Goal: Task Accomplishment & Management: Complete application form

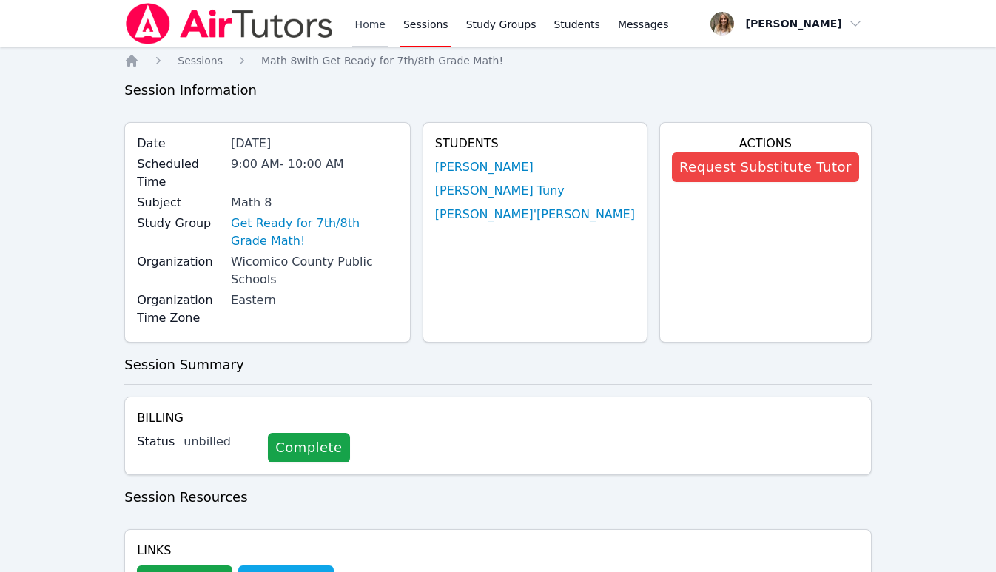
click at [371, 21] on link "Home" at bounding box center [370, 23] width 36 height 47
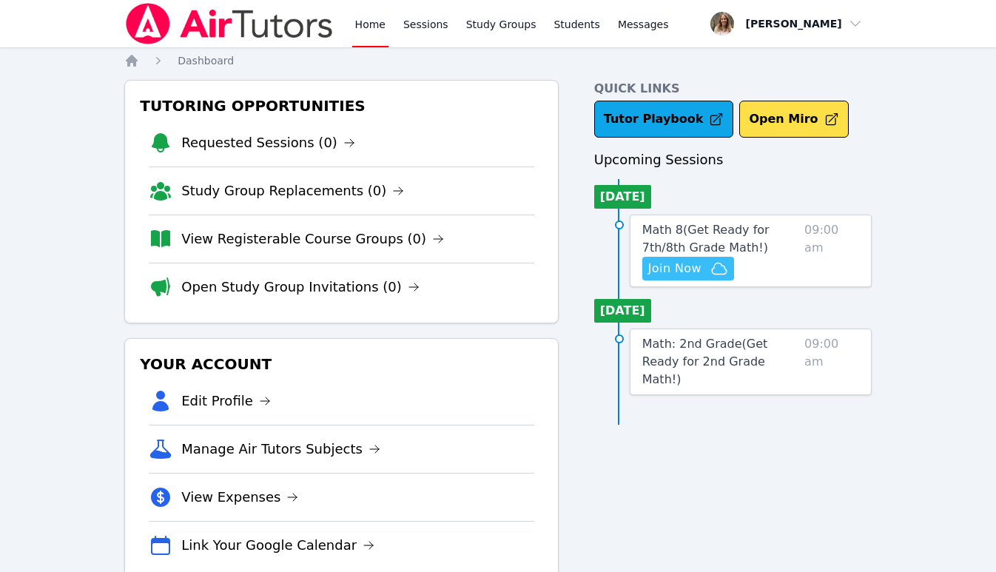
click at [685, 263] on span "Join Now" at bounding box center [674, 269] width 53 height 18
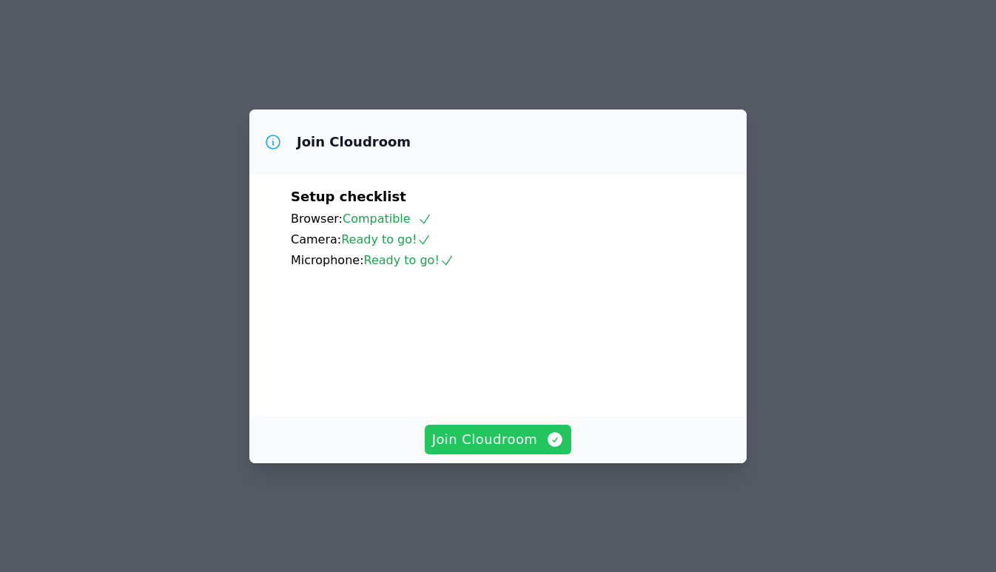
click at [500, 450] on span "Join Cloudroom" at bounding box center [498, 439] width 132 height 21
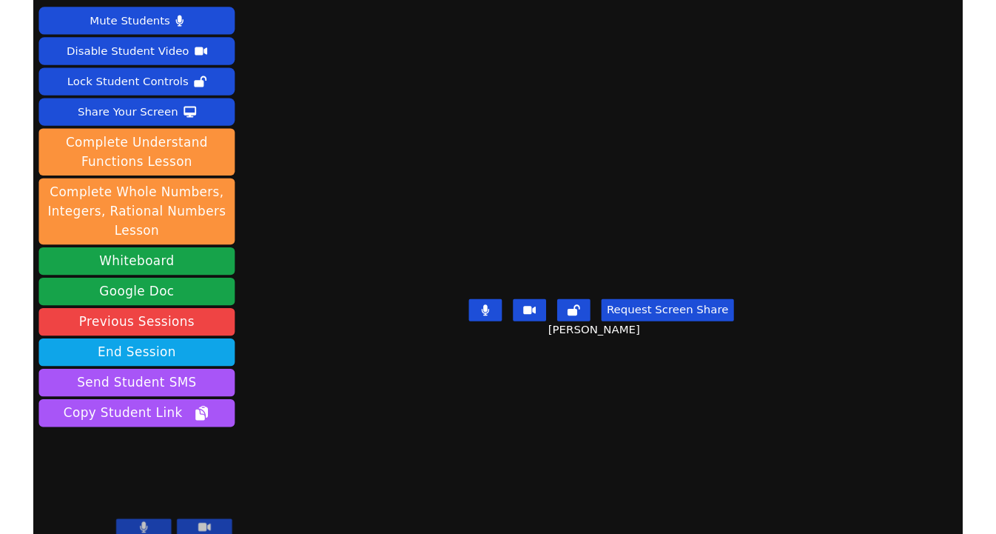
scroll to position [11, 0]
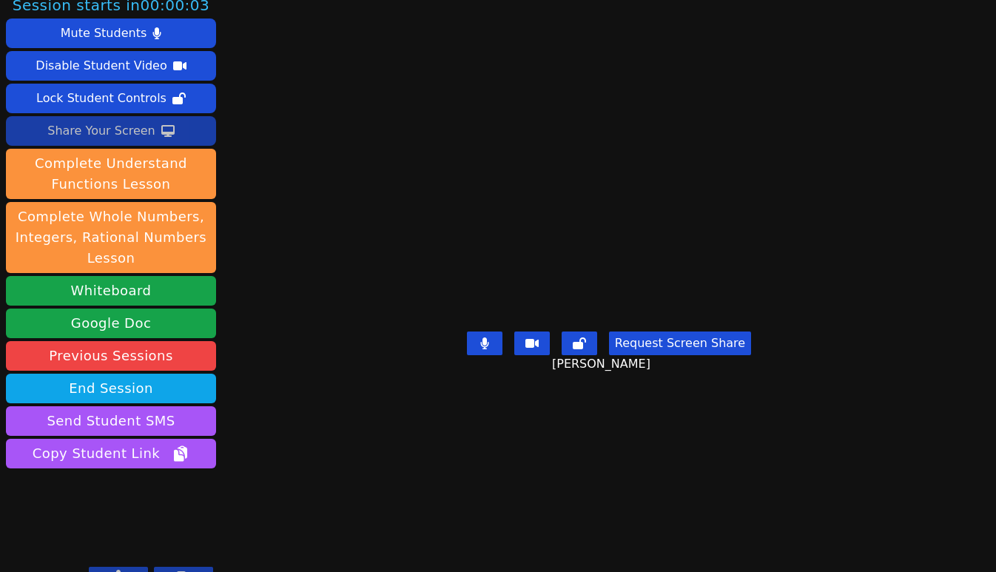
click at [122, 125] on div "Share Your Screen" at bounding box center [101, 131] width 108 height 24
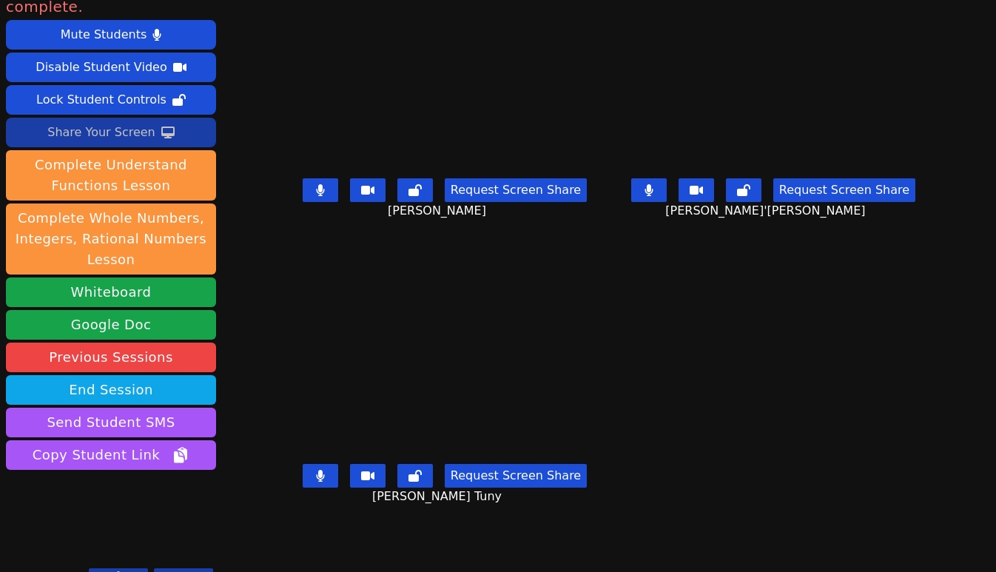
scroll to position [35, 0]
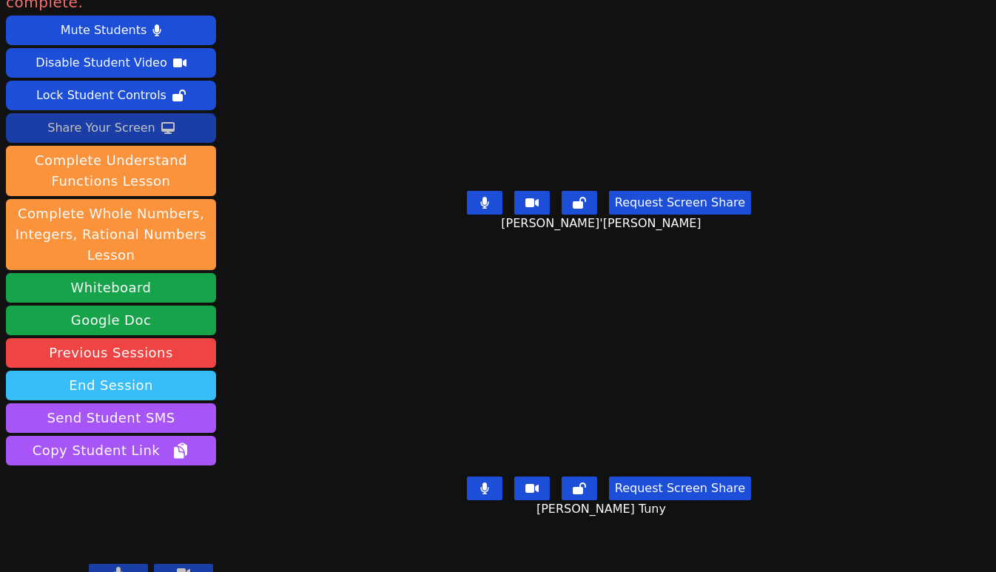
click at [119, 371] on button "End Session" at bounding box center [111, 386] width 210 height 30
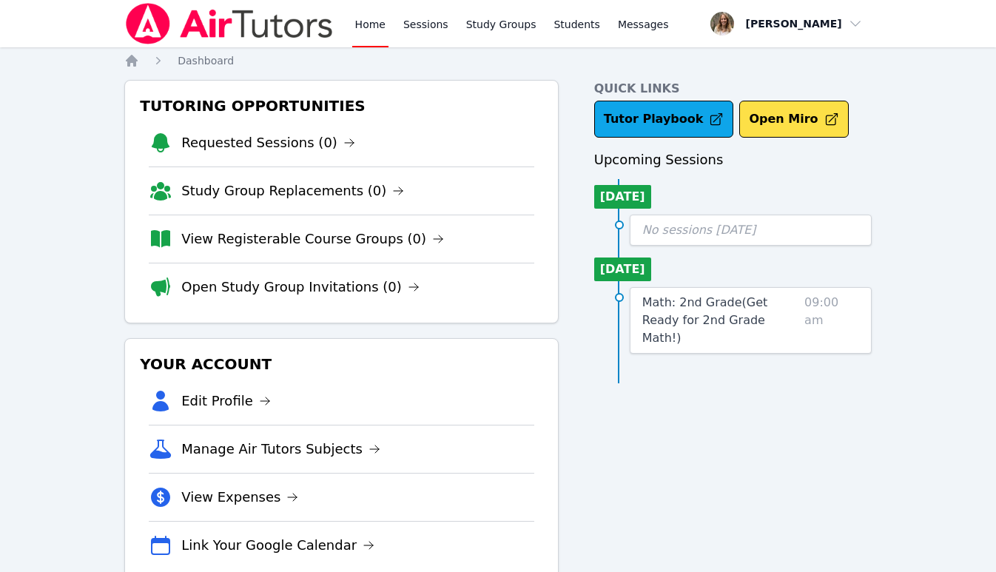
scroll to position [12, 0]
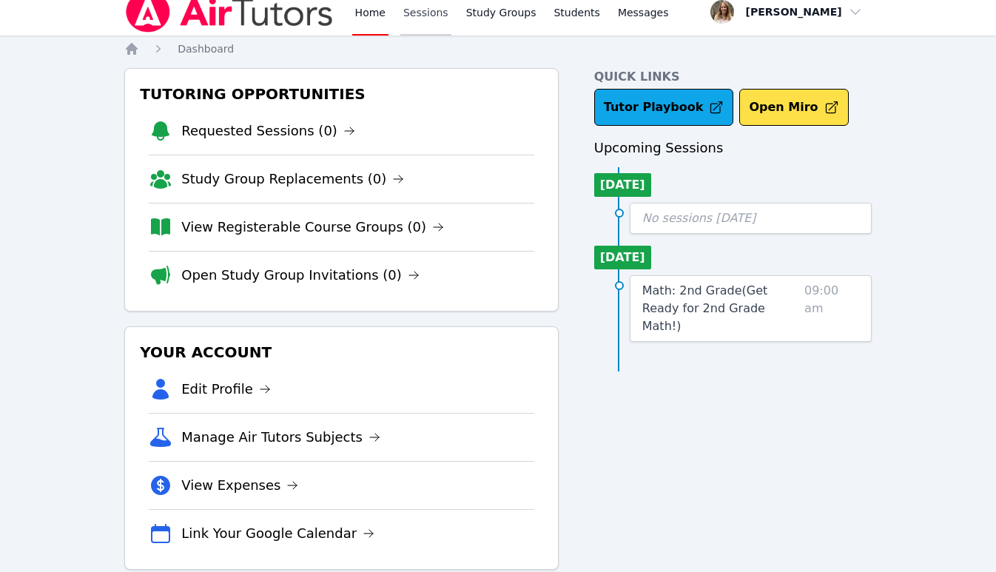
click at [426, 16] on link "Sessions" at bounding box center [425, 11] width 51 height 47
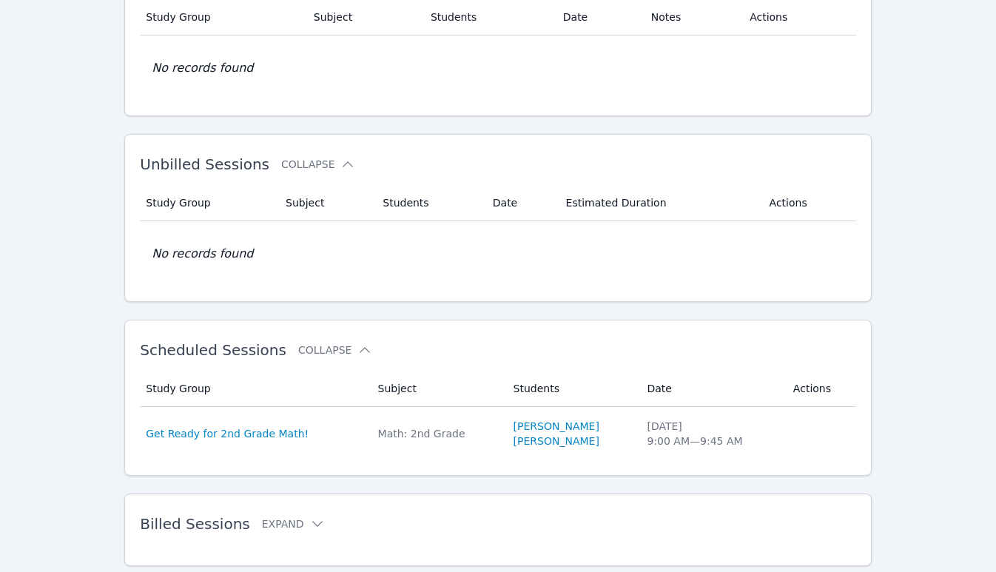
scroll to position [173, 0]
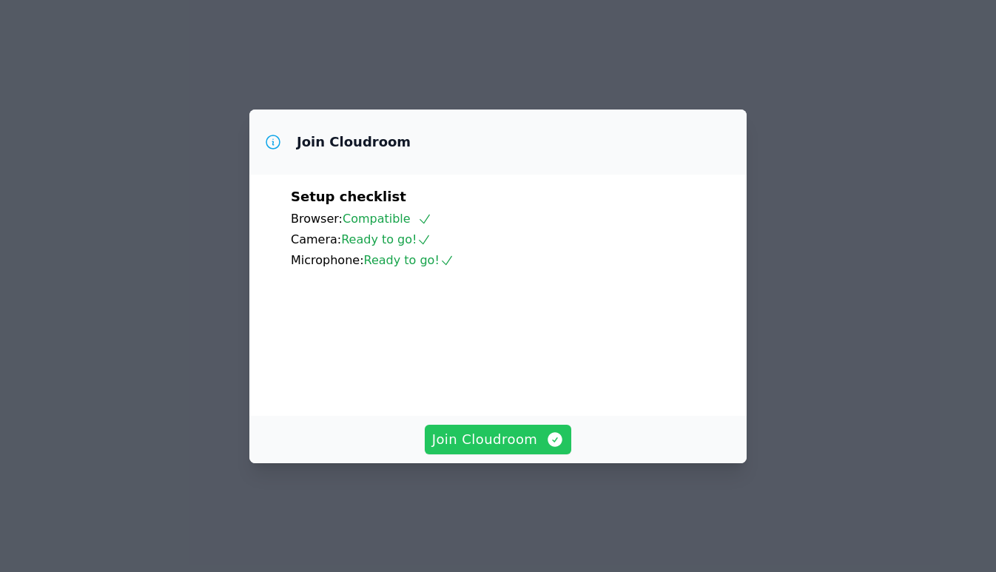
click at [508, 448] on button "Join Cloudroom" at bounding box center [498, 440] width 147 height 30
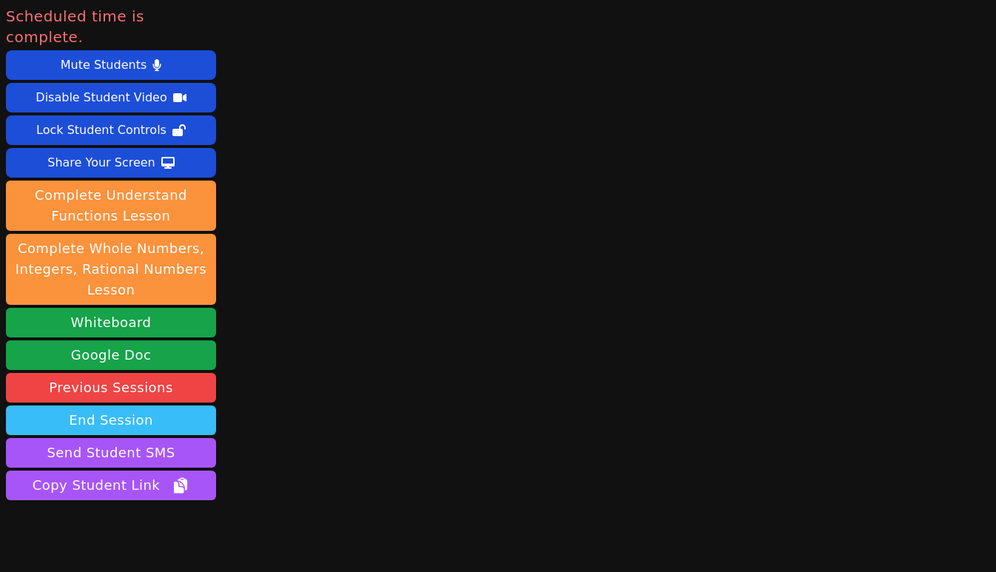
click at [156, 406] on button "End Session" at bounding box center [111, 421] width 210 height 30
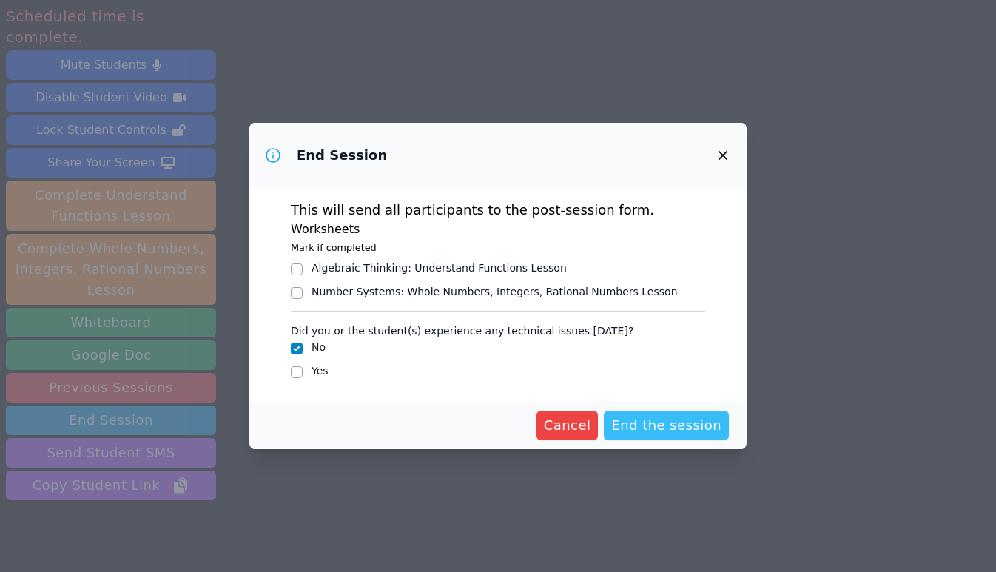
click at [660, 434] on span "End the session" at bounding box center [666, 425] width 110 height 21
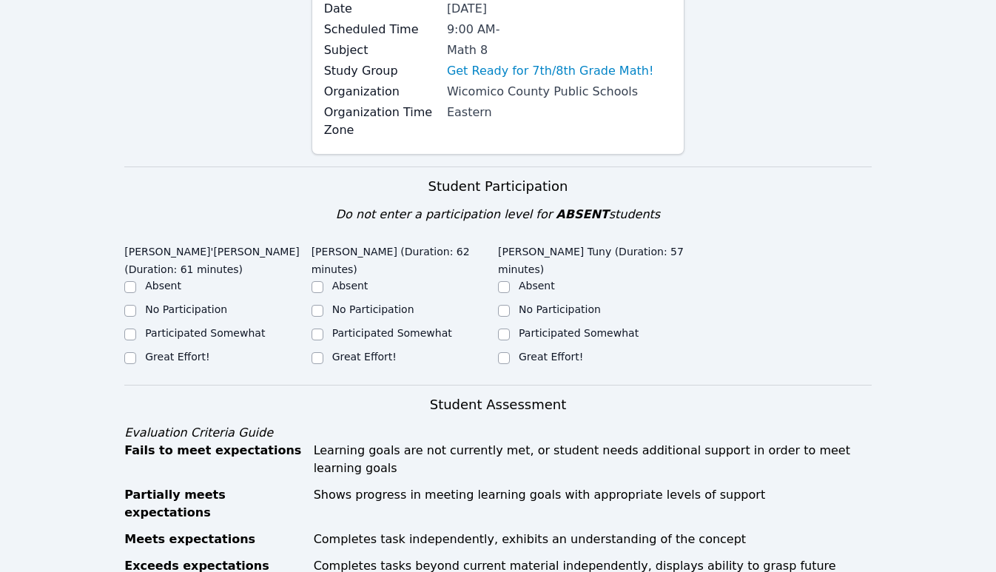
scroll to position [203, 0]
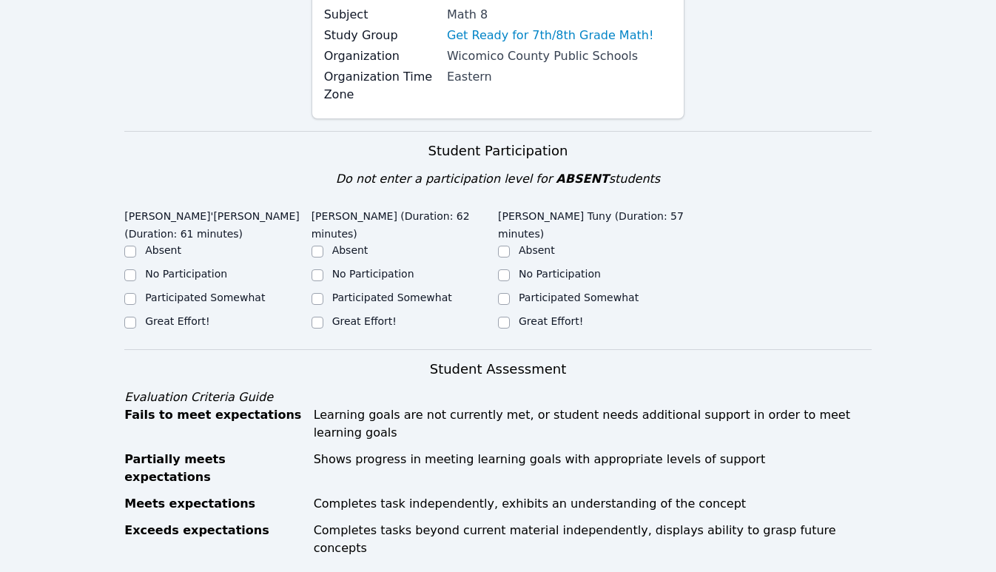
click at [158, 320] on label "Great Effort!" at bounding box center [177, 321] width 64 height 12
click at [136, 320] on input "Great Effort!" at bounding box center [130, 323] width 12 height 12
checkbox input "true"
click at [368, 326] on label "Great Effort!" at bounding box center [364, 321] width 64 height 12
click at [323, 326] on input "Great Effort!" at bounding box center [318, 323] width 12 height 12
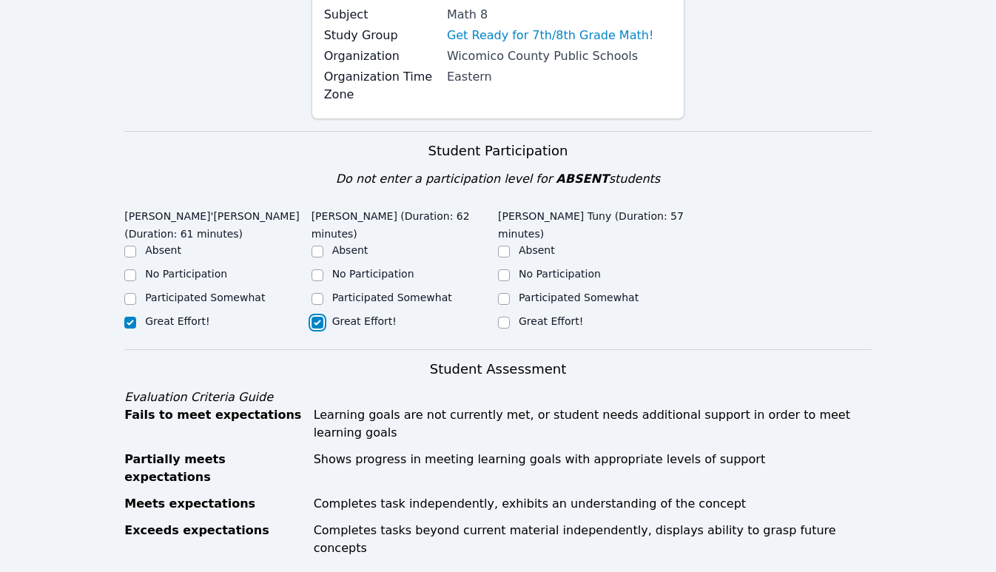
checkbox input "true"
click at [526, 323] on label "Great Effort!" at bounding box center [551, 321] width 64 height 12
click at [510, 323] on input "Great Effort!" at bounding box center [504, 323] width 12 height 12
checkbox input "true"
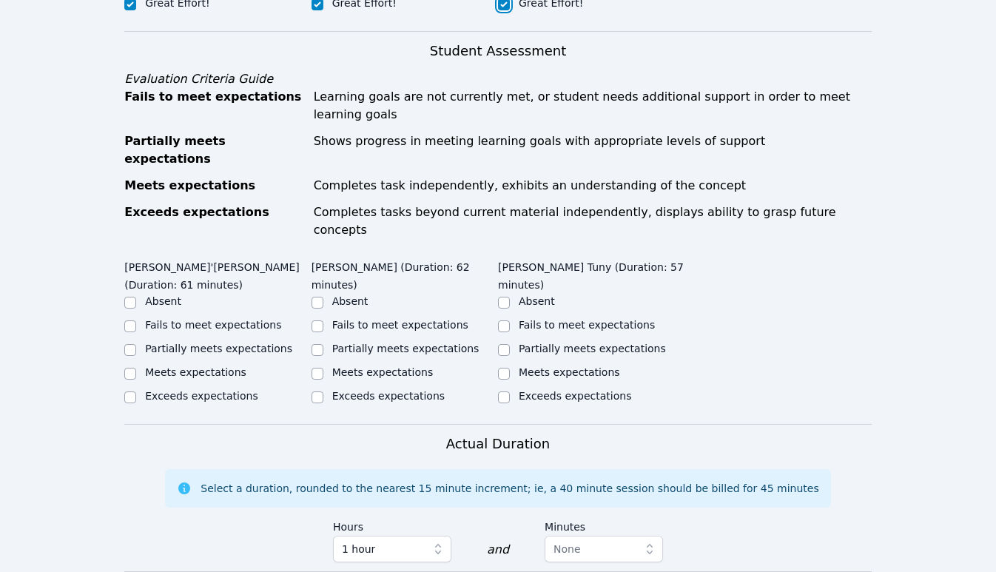
scroll to position [523, 0]
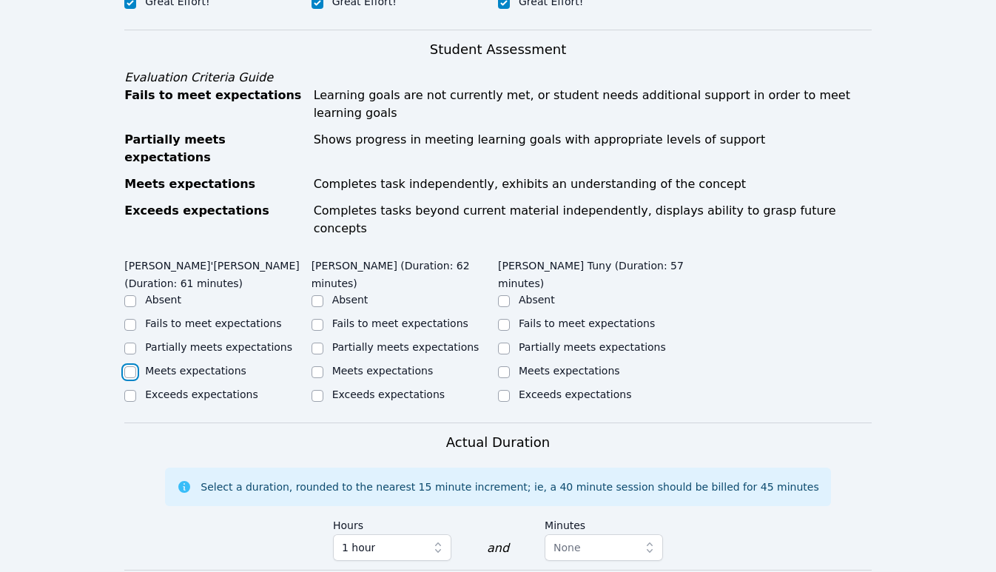
click at [130, 366] on input "Meets expectations" at bounding box center [130, 372] width 12 height 12
checkbox input "true"
click at [321, 366] on input "Meets expectations" at bounding box center [318, 372] width 12 height 12
checkbox input "true"
click at [534, 365] on label "Meets expectations" at bounding box center [569, 371] width 101 height 12
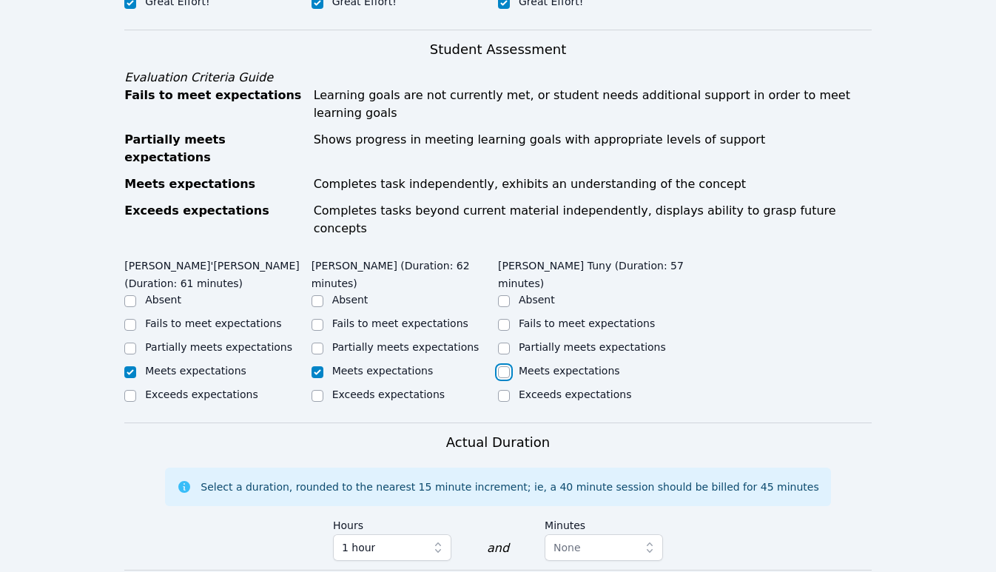
click at [510, 366] on input "Meets expectations" at bounding box center [504, 372] width 12 height 12
checkbox input "true"
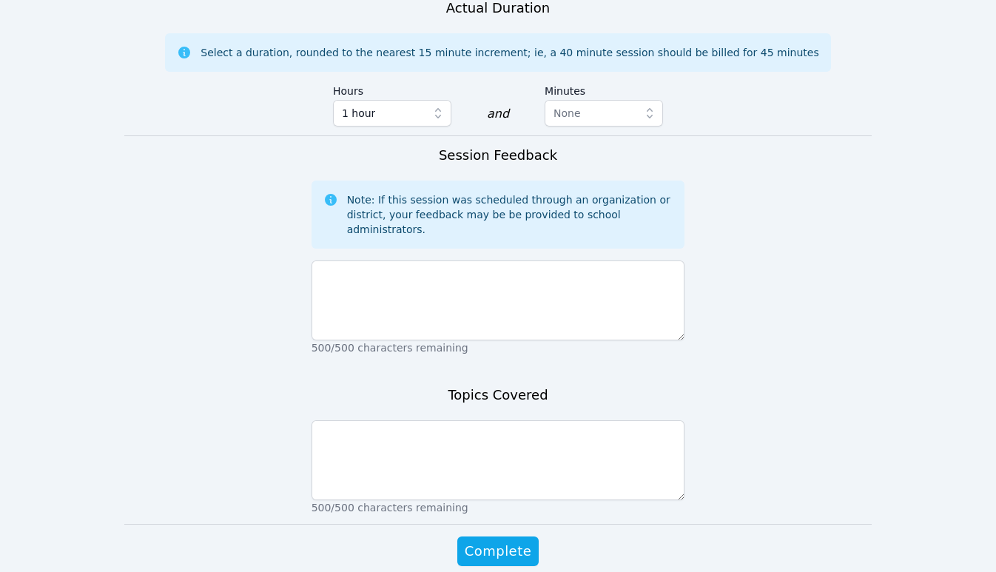
scroll to position [955, 0]
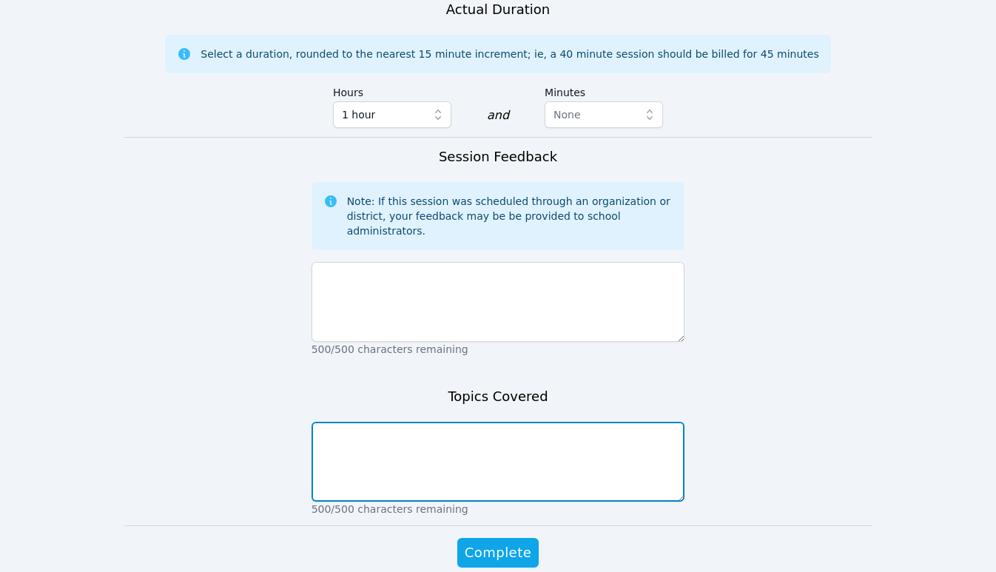
click at [426, 422] on textarea at bounding box center [499, 462] width 374 height 80
type textarea "Graphing, labeling points on a coordinate plane"
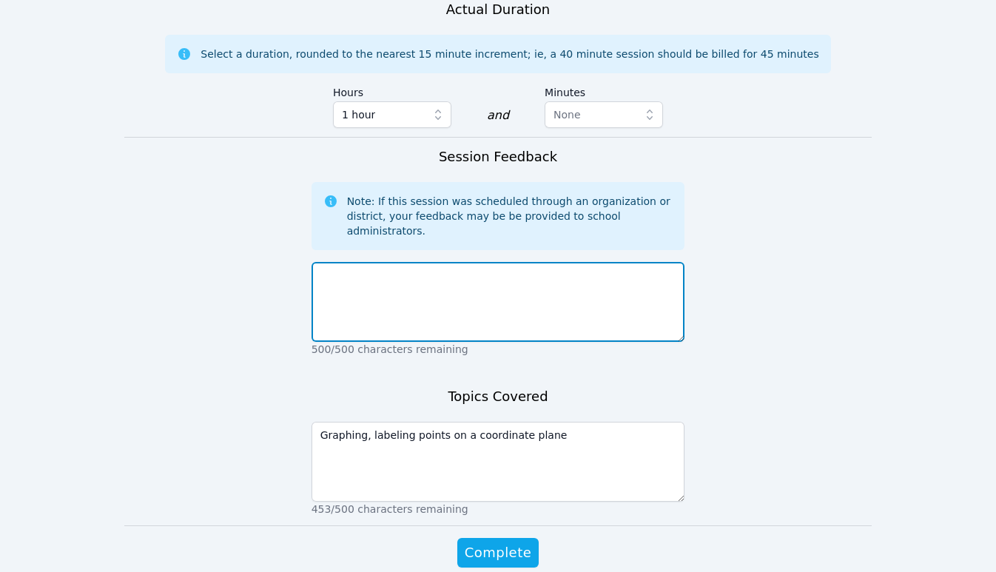
click at [377, 262] on textarea at bounding box center [499, 302] width 374 height 80
click at [322, 262] on textarea "Great session today! The students were engaged the full session. They were able…" at bounding box center [499, 302] width 374 height 80
click at [636, 262] on textarea "Great session today! The students were engaged the full session. They were able…" at bounding box center [499, 302] width 374 height 80
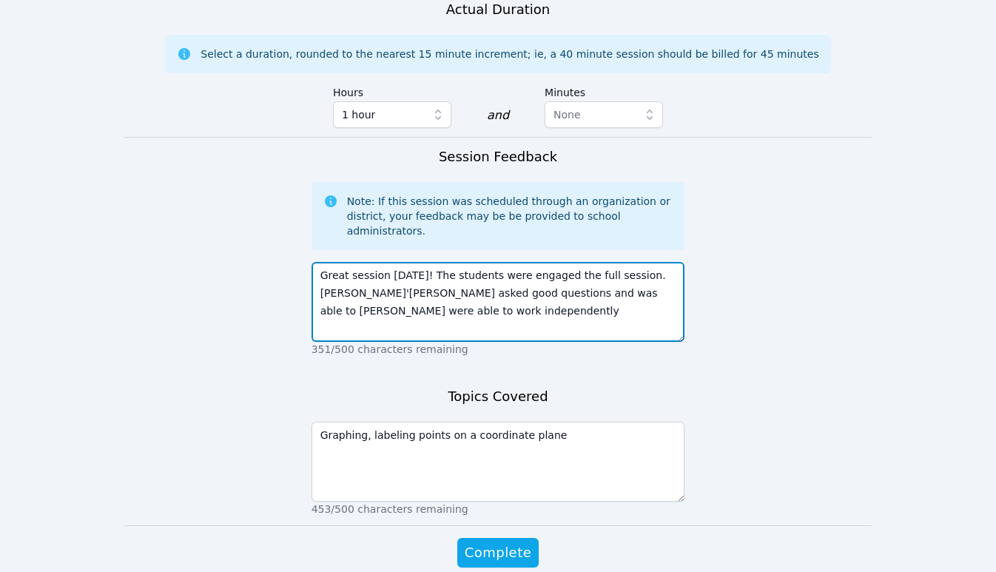
click at [612, 262] on textarea "Great session today! The students were engaged the full session. Ja'Khai asked …" at bounding box center [499, 302] width 374 height 80
click at [614, 262] on textarea "Great session today! The students were engaged the full session. Ja'Khai asked …" at bounding box center [499, 302] width 374 height 80
click at [628, 262] on textarea "Great session today! The students were engaged the full session. Ja'Khai asked …" at bounding box center [499, 302] width 374 height 80
click at [412, 262] on textarea "Great session today! The students were engaged the full session and excited to …" at bounding box center [499, 302] width 374 height 80
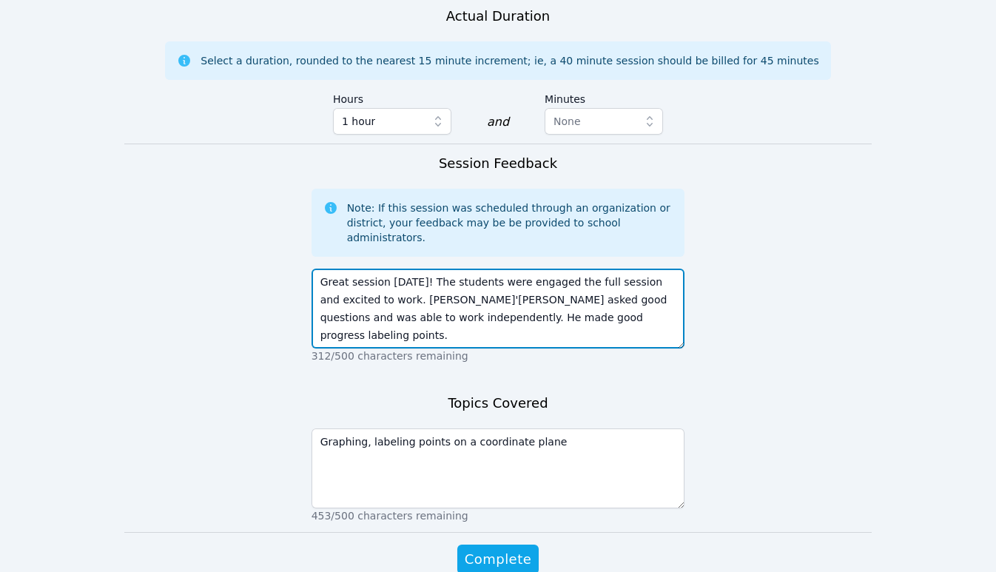
scroll to position [950, 0]
type textarea "Great session today! The students were engaged the full session and excited to …"
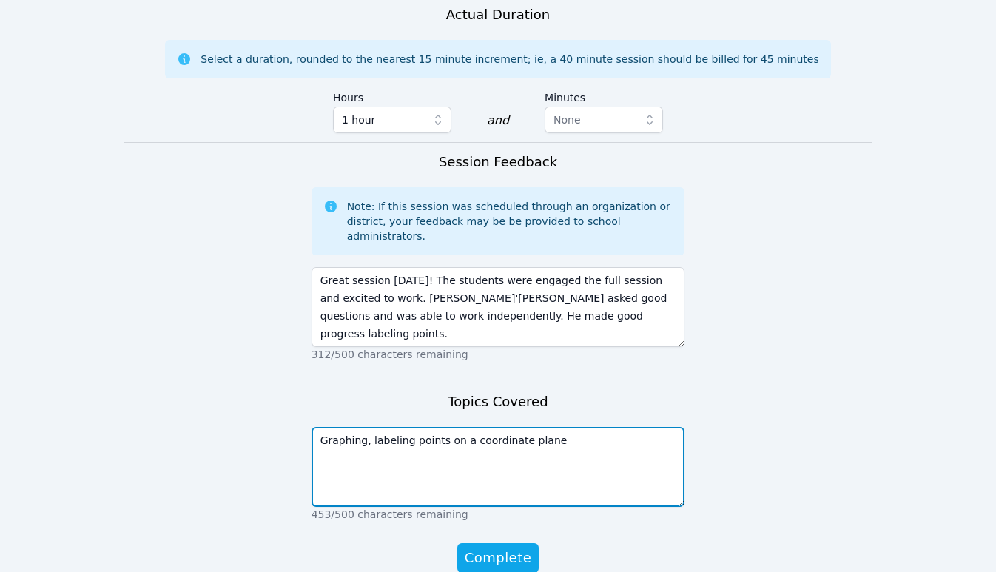
click at [369, 427] on textarea "Graphing, labeling points on a coordinate plane" at bounding box center [499, 467] width 374 height 80
type textarea "Graphing, analyzing graphs and labeling points on a coordinate plane"
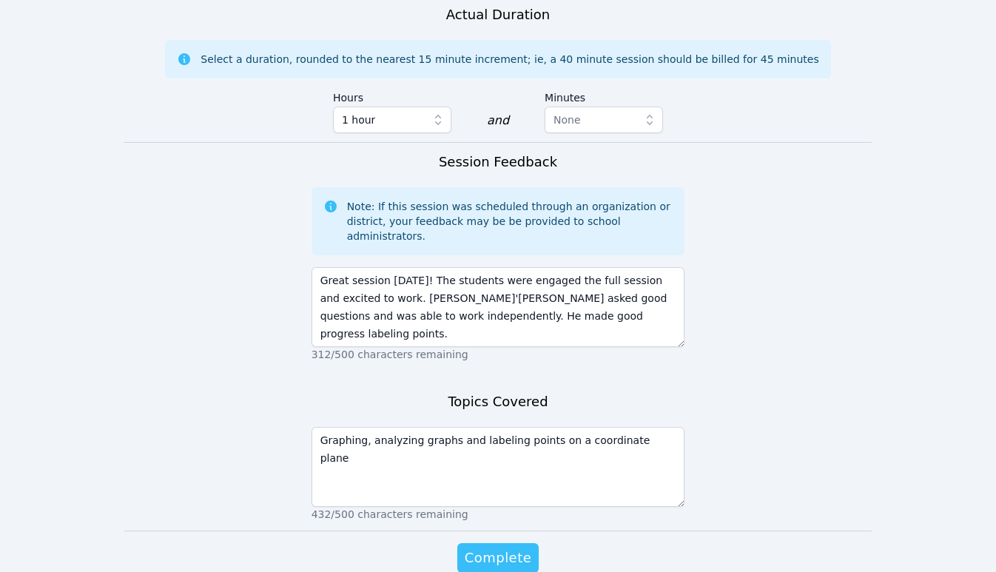
click at [505, 548] on span "Complete" at bounding box center [498, 558] width 67 height 21
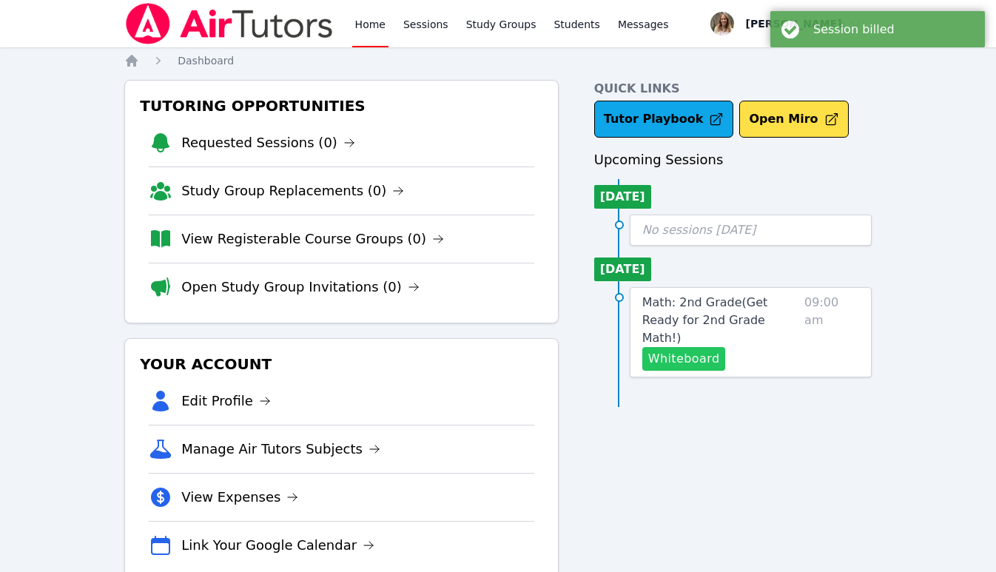
click at [670, 347] on button "Whiteboard" at bounding box center [684, 359] width 84 height 24
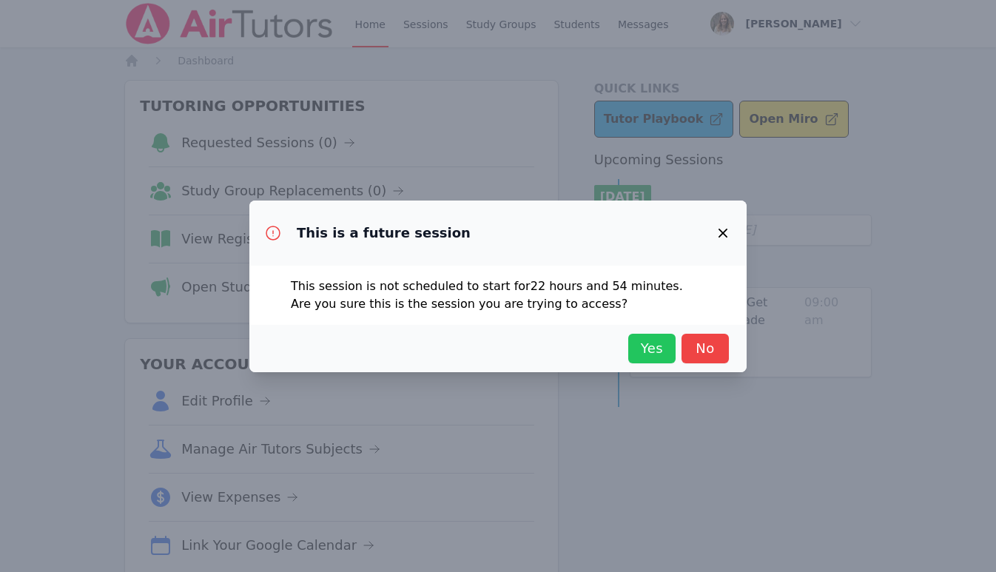
click at [648, 352] on span "Yes" at bounding box center [652, 348] width 33 height 21
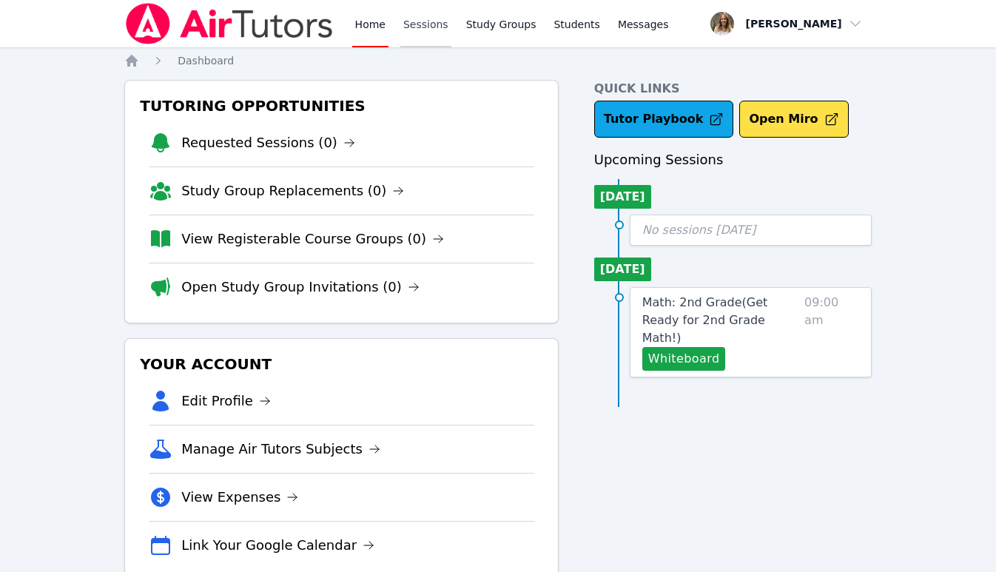
click at [420, 24] on link "Sessions" at bounding box center [425, 23] width 51 height 47
